Goal: Task Accomplishment & Management: Manage account settings

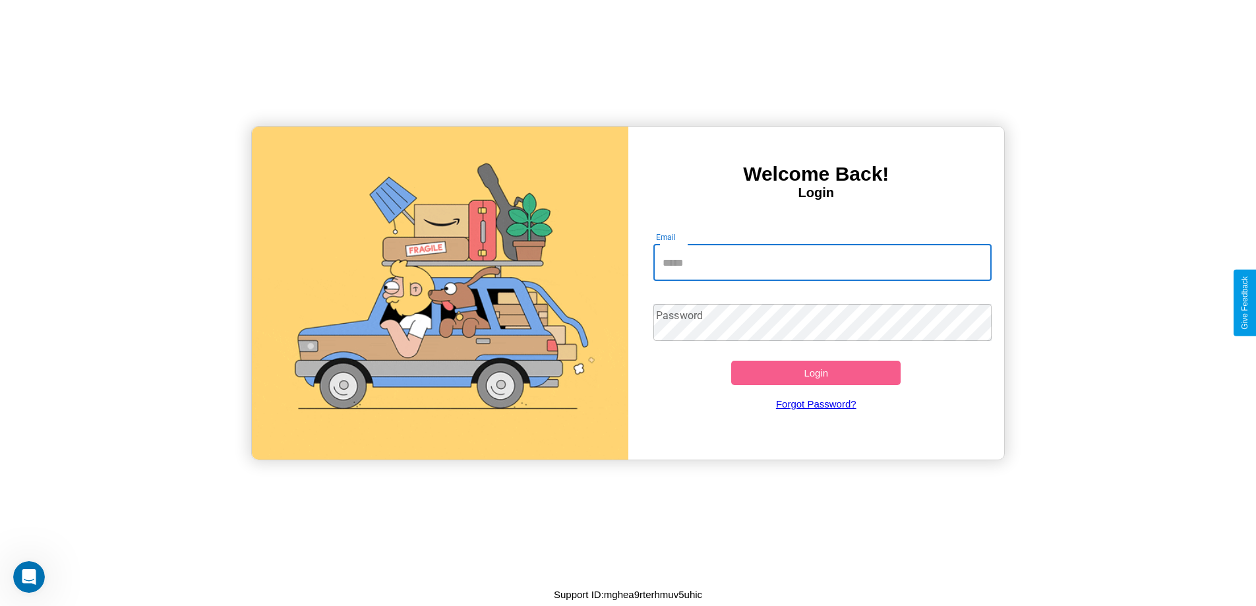
click at [822, 262] on input "Email" at bounding box center [823, 262] width 338 height 37
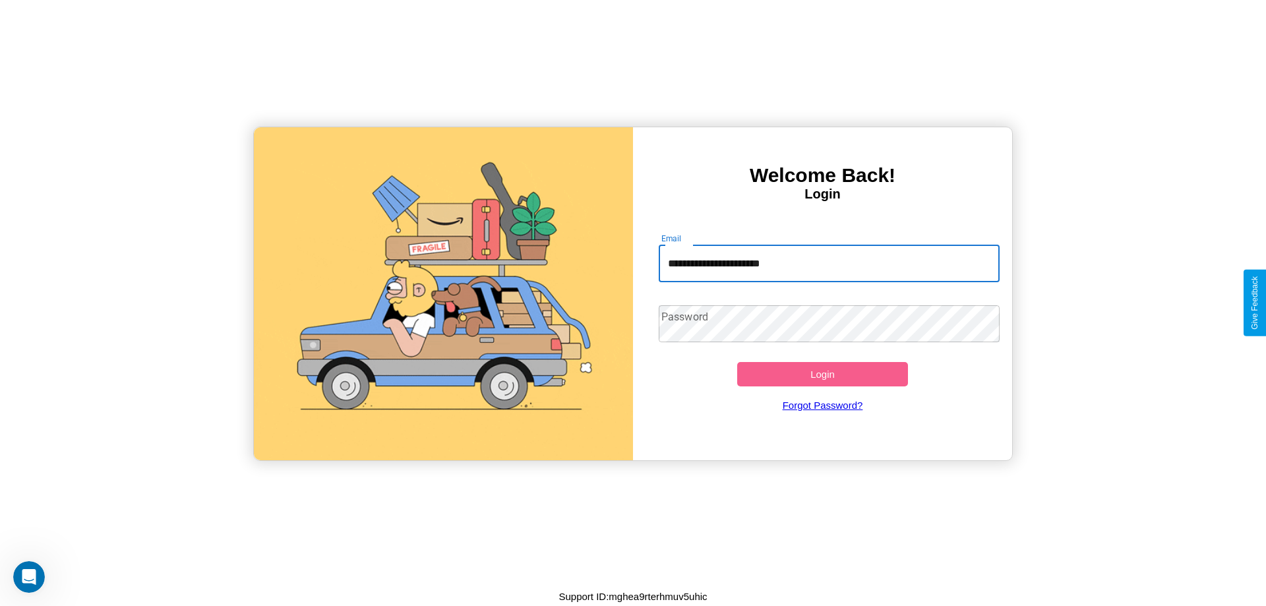
type input "**********"
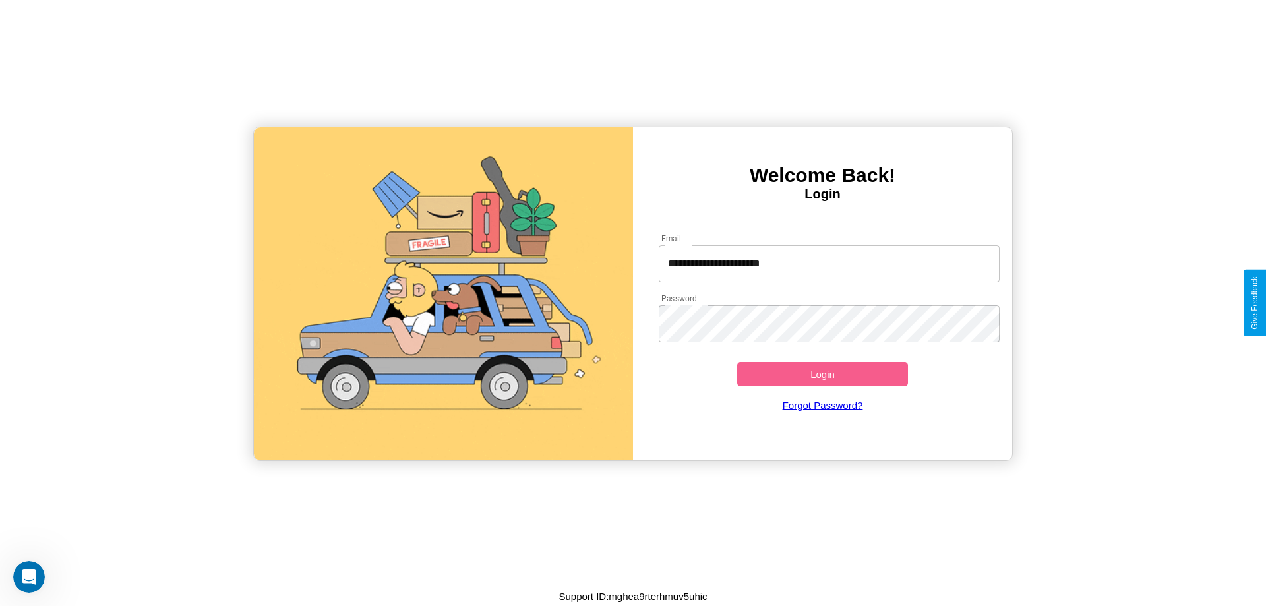
click at [822, 374] on button "Login" at bounding box center [822, 374] width 171 height 24
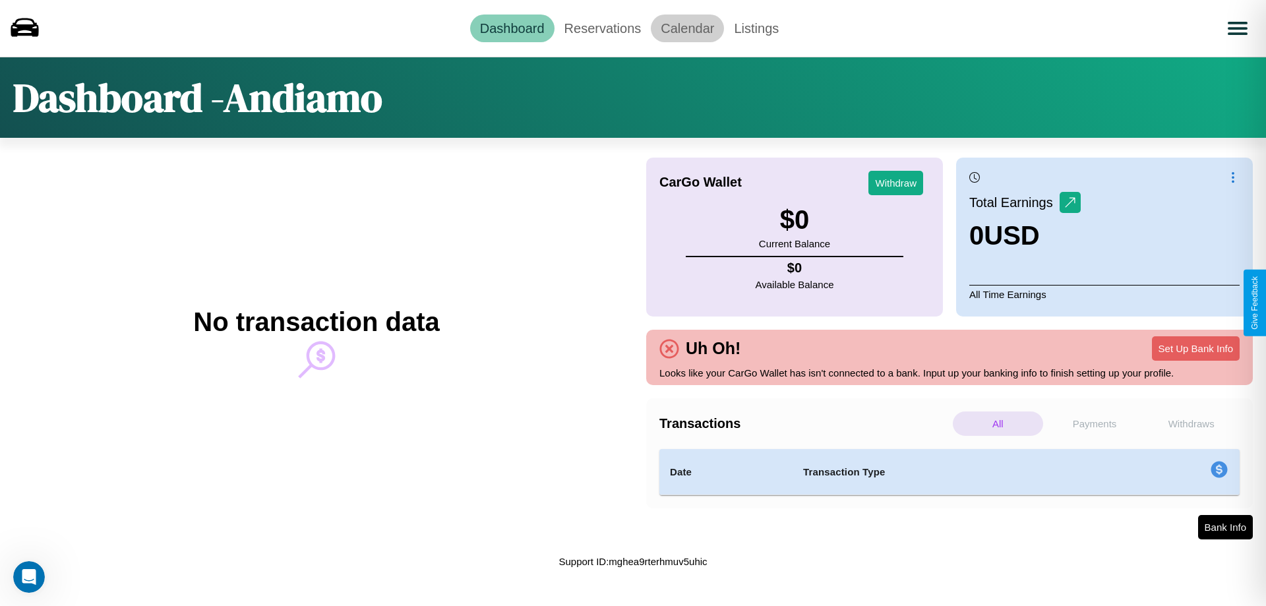
click at [687, 28] on link "Calendar" at bounding box center [687, 29] width 73 height 28
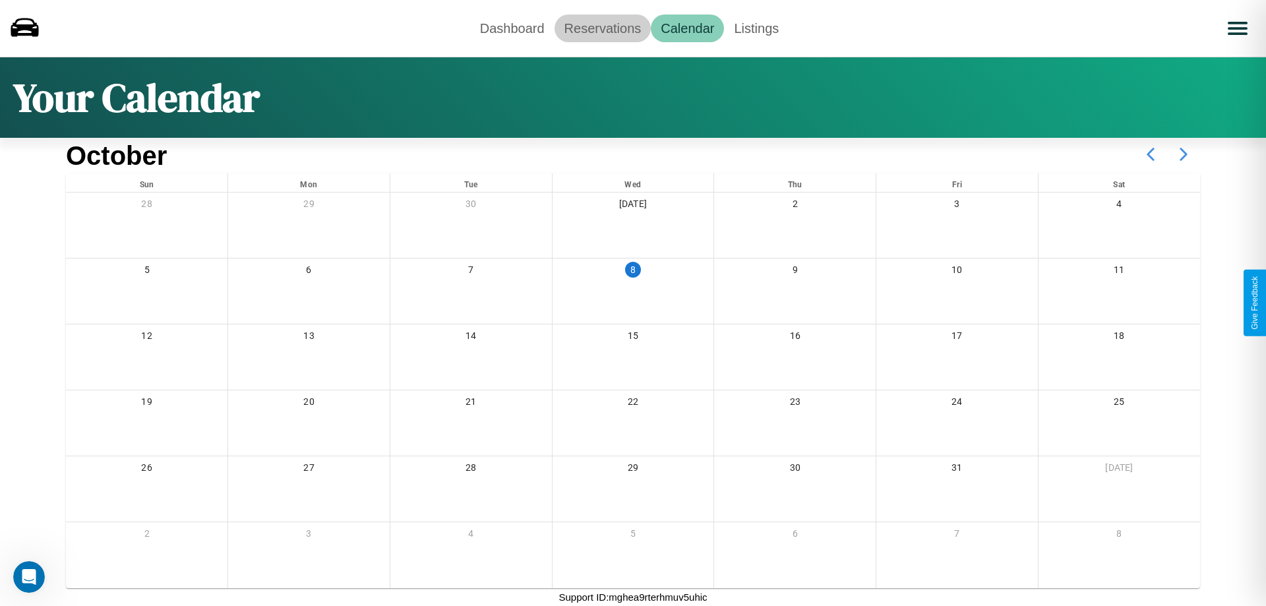
click at [602, 28] on link "Reservations" at bounding box center [603, 29] width 97 height 28
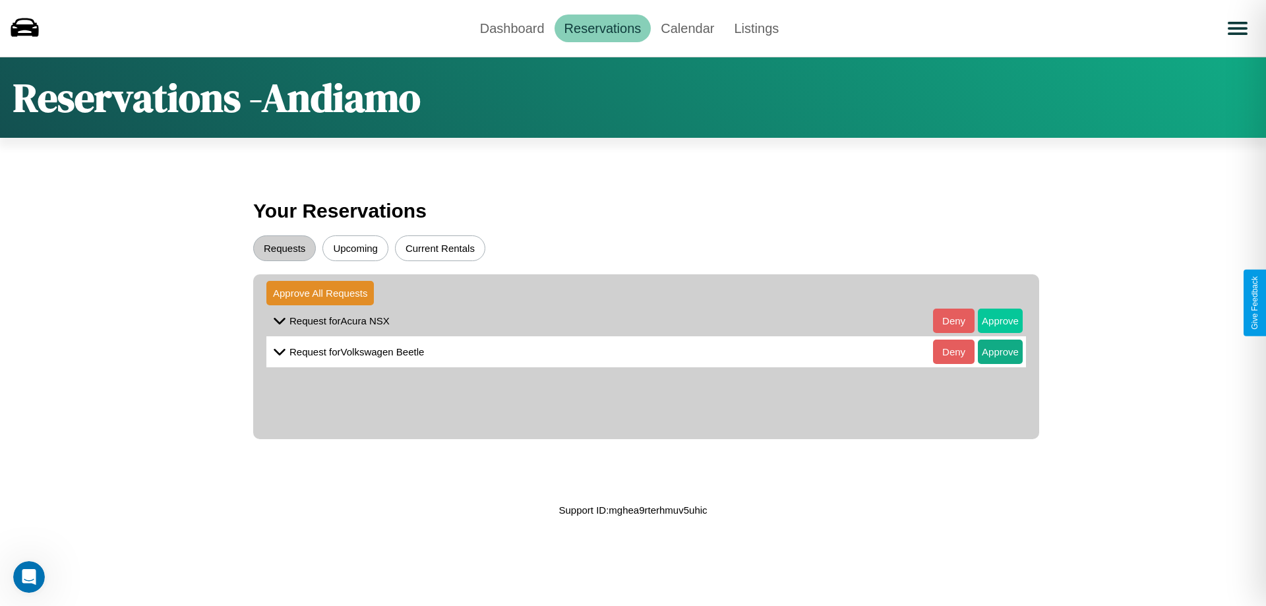
click at [990, 320] on button "Approve" at bounding box center [1000, 321] width 45 height 24
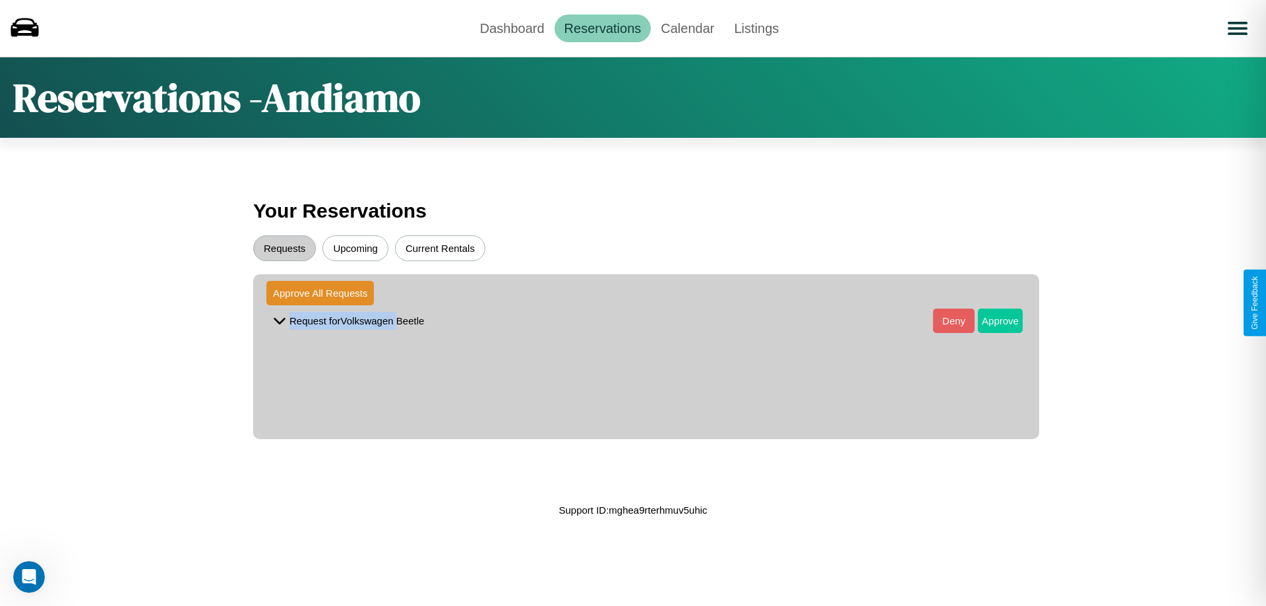
click at [990, 320] on button "Approve" at bounding box center [1000, 321] width 45 height 24
